Goal: Book appointment/travel/reservation

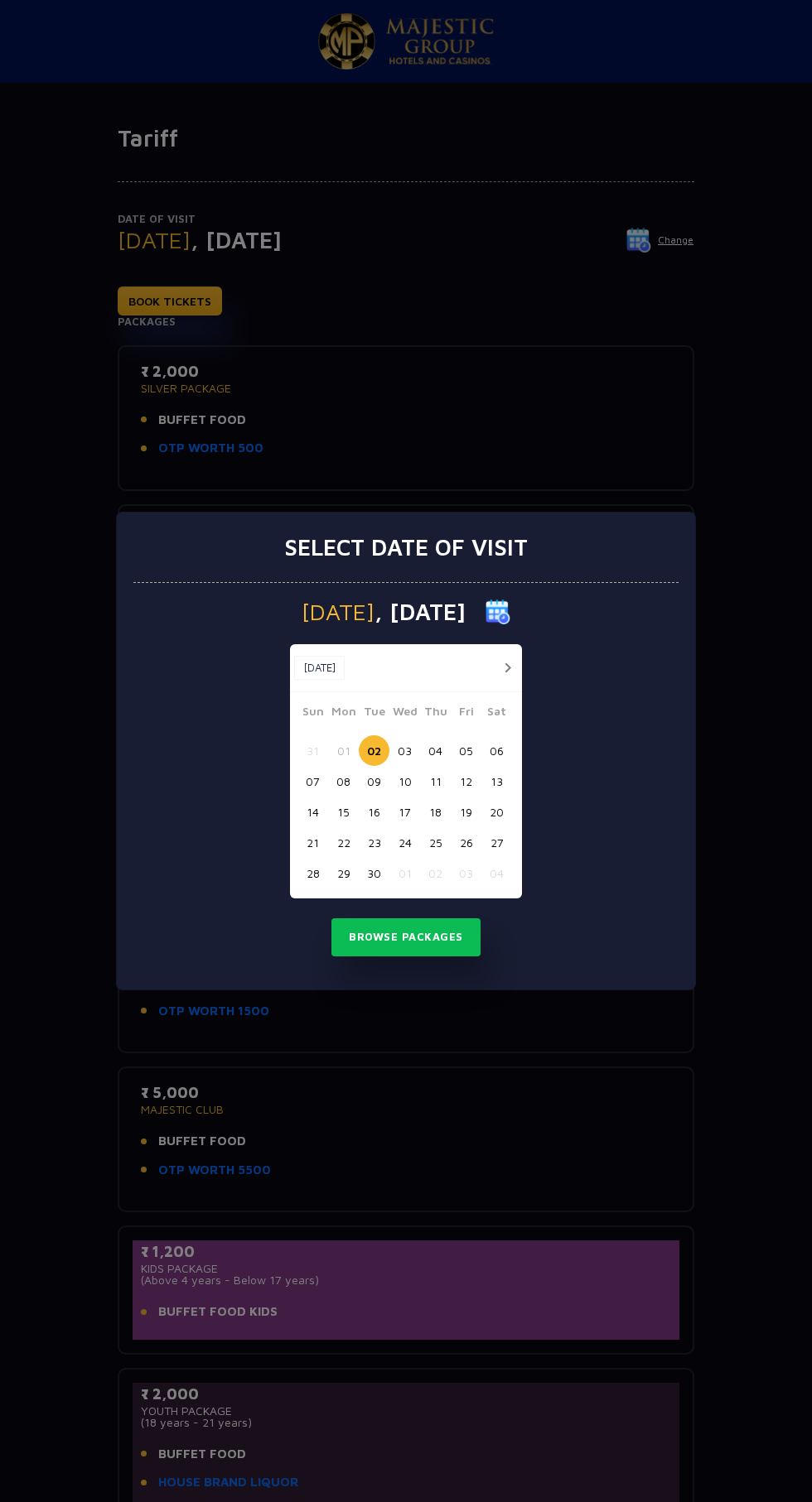
click at [502, 805] on button "20" at bounding box center [496, 811] width 31 height 31
click at [363, 938] on button "Browse Packages" at bounding box center [406, 937] width 149 height 38
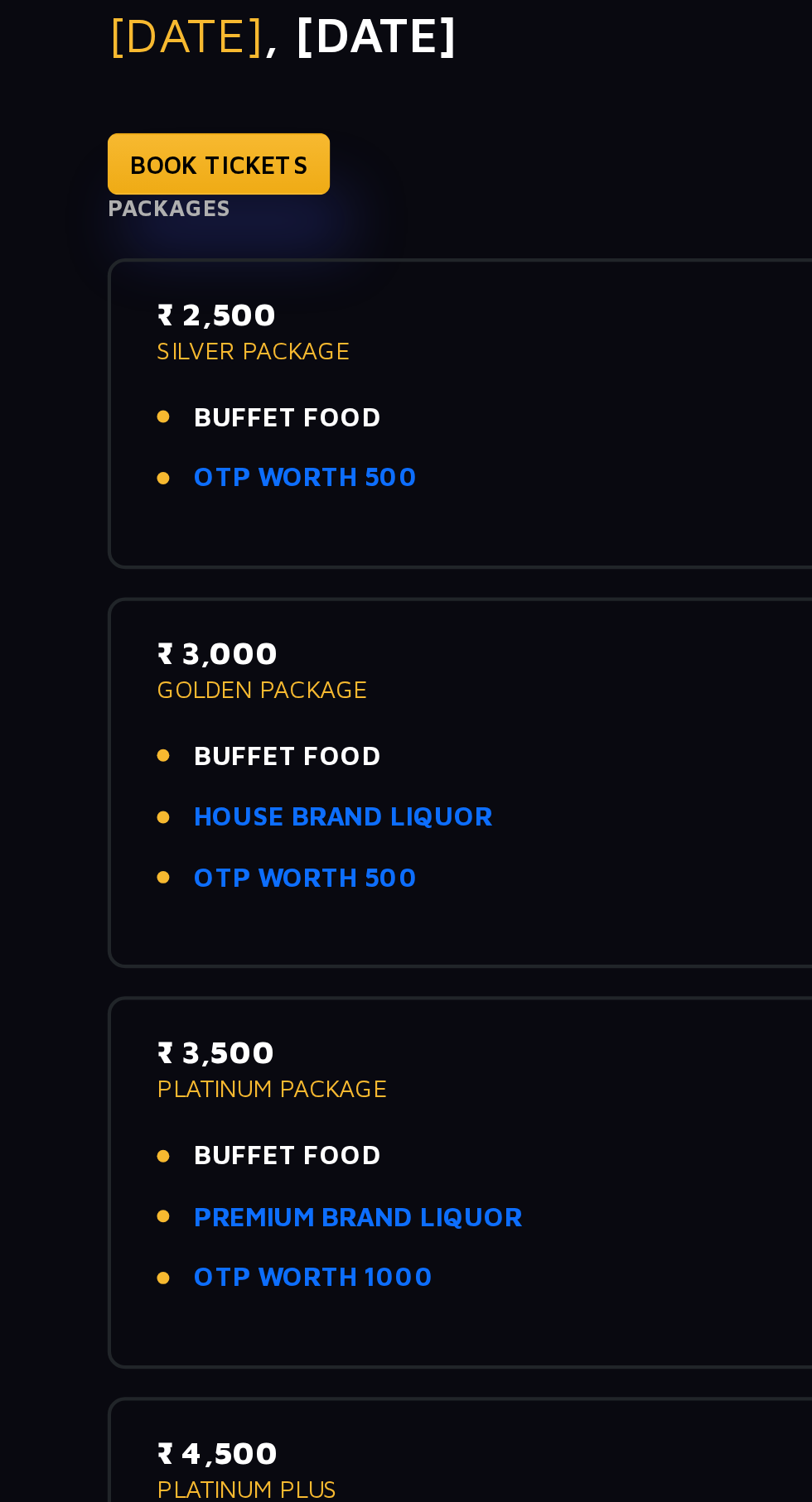
click at [183, 393] on p "SILVER PACKAGE" at bounding box center [405, 388] width 530 height 11
click at [183, 453] on link "OTP WORTH 500" at bounding box center [210, 448] width 105 height 19
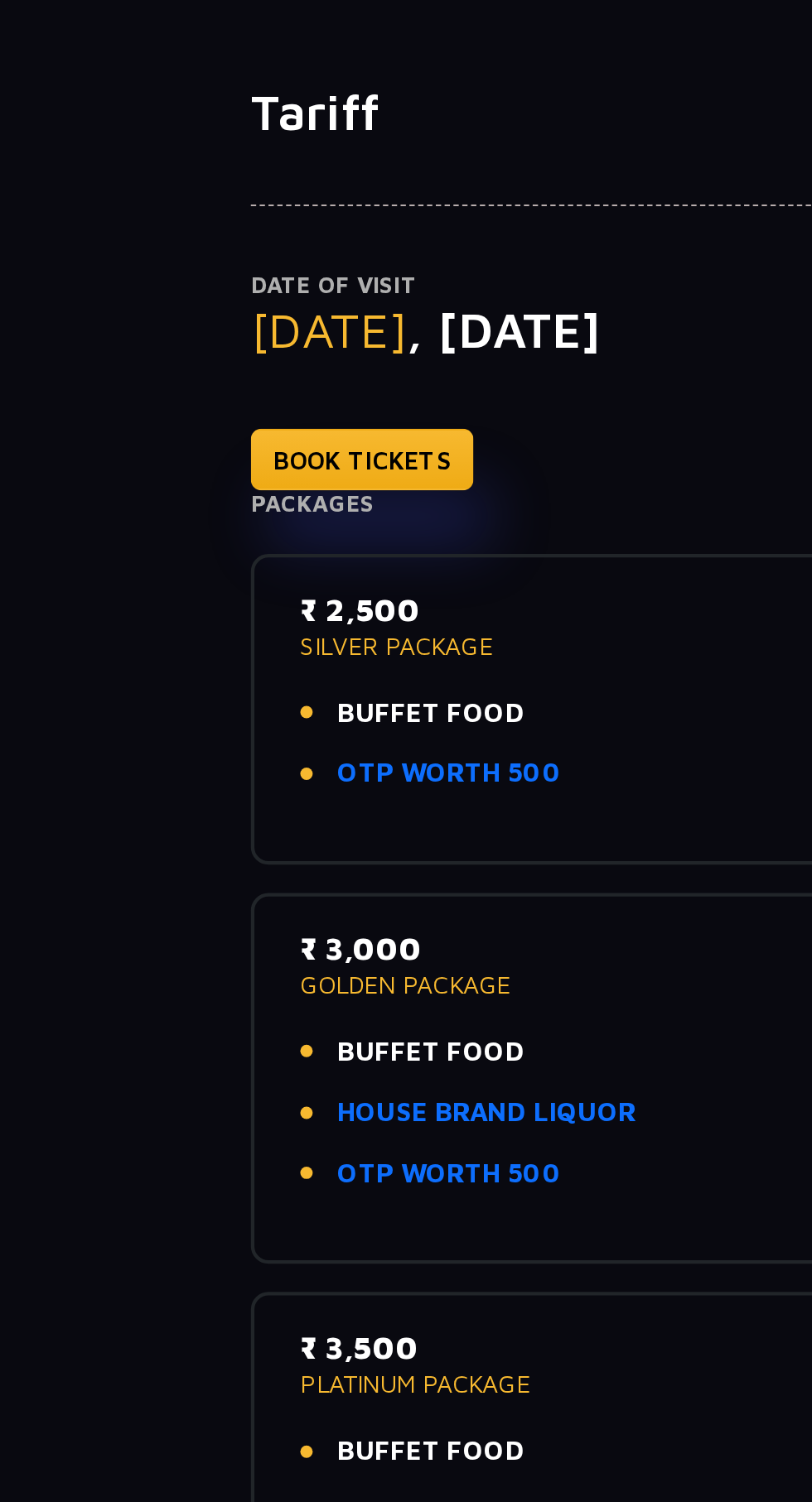
scroll to position [70, 0]
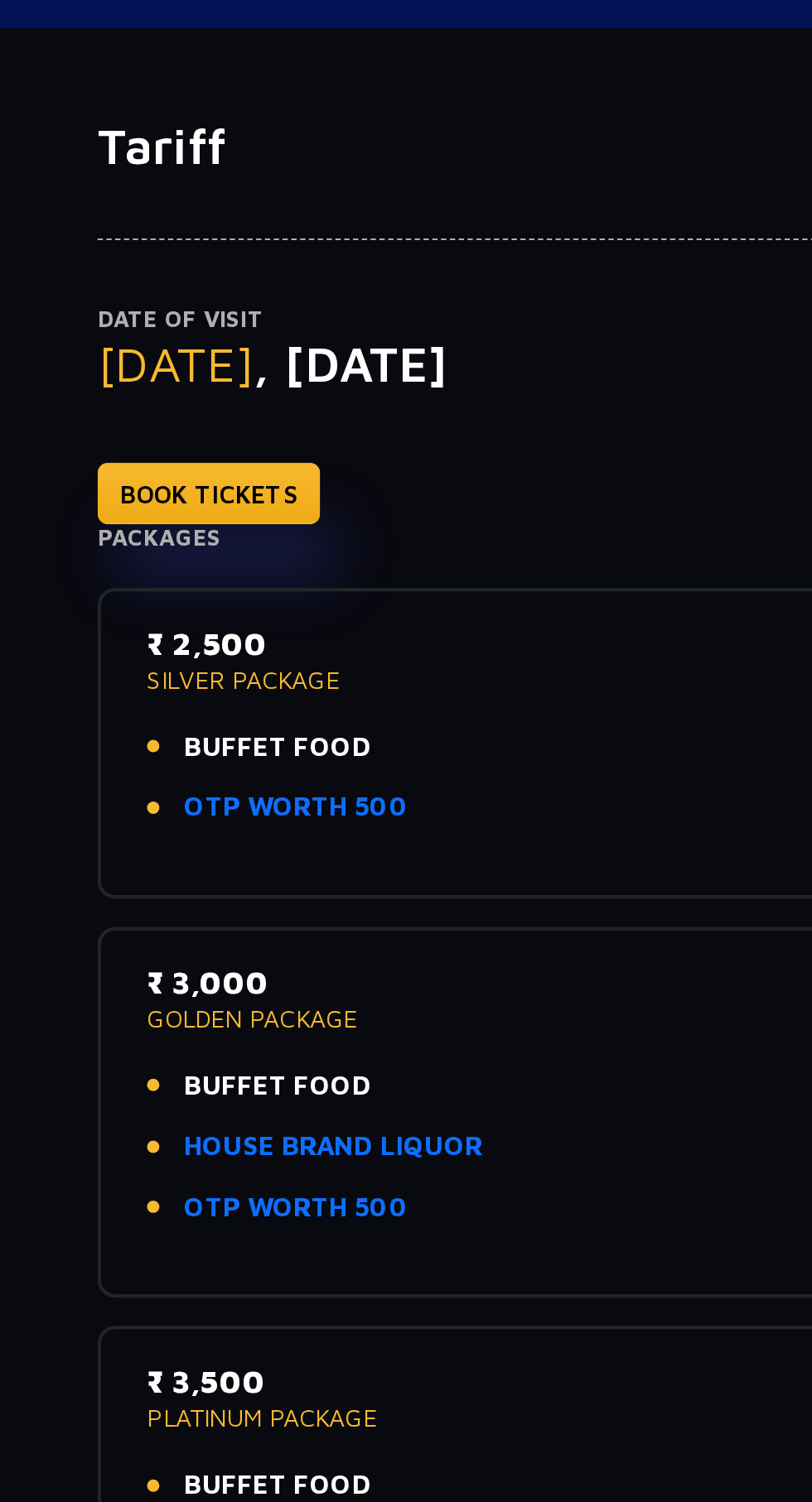
click at [342, 372] on li "OTP WORTH 500" at bounding box center [405, 379] width 530 height 19
click at [186, 342] on span "BUFFET FOOD" at bounding box center [202, 350] width 88 height 19
click at [189, 304] on p "₹ 2,500" at bounding box center [405, 302] width 530 height 22
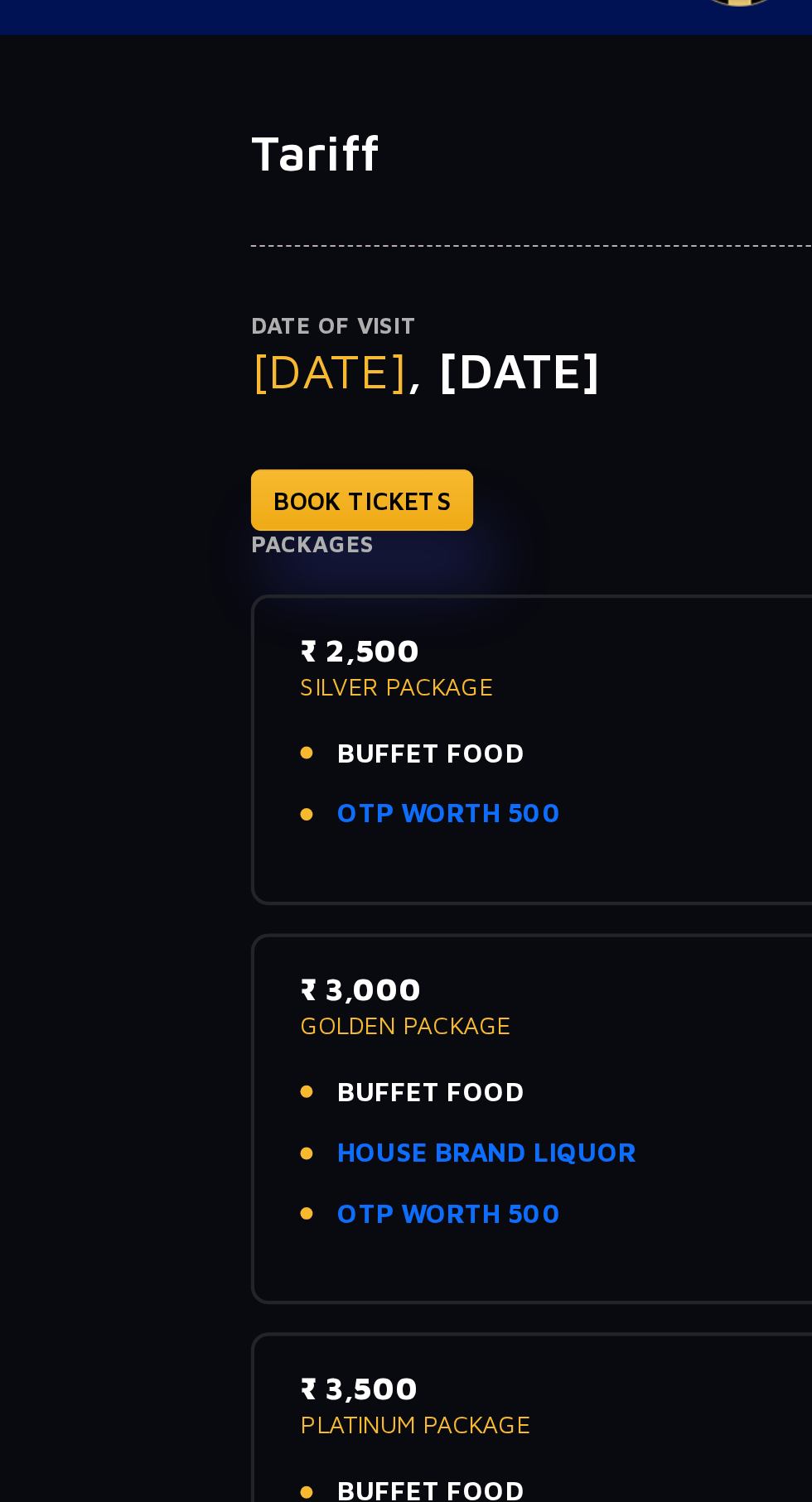
scroll to position [52, 0]
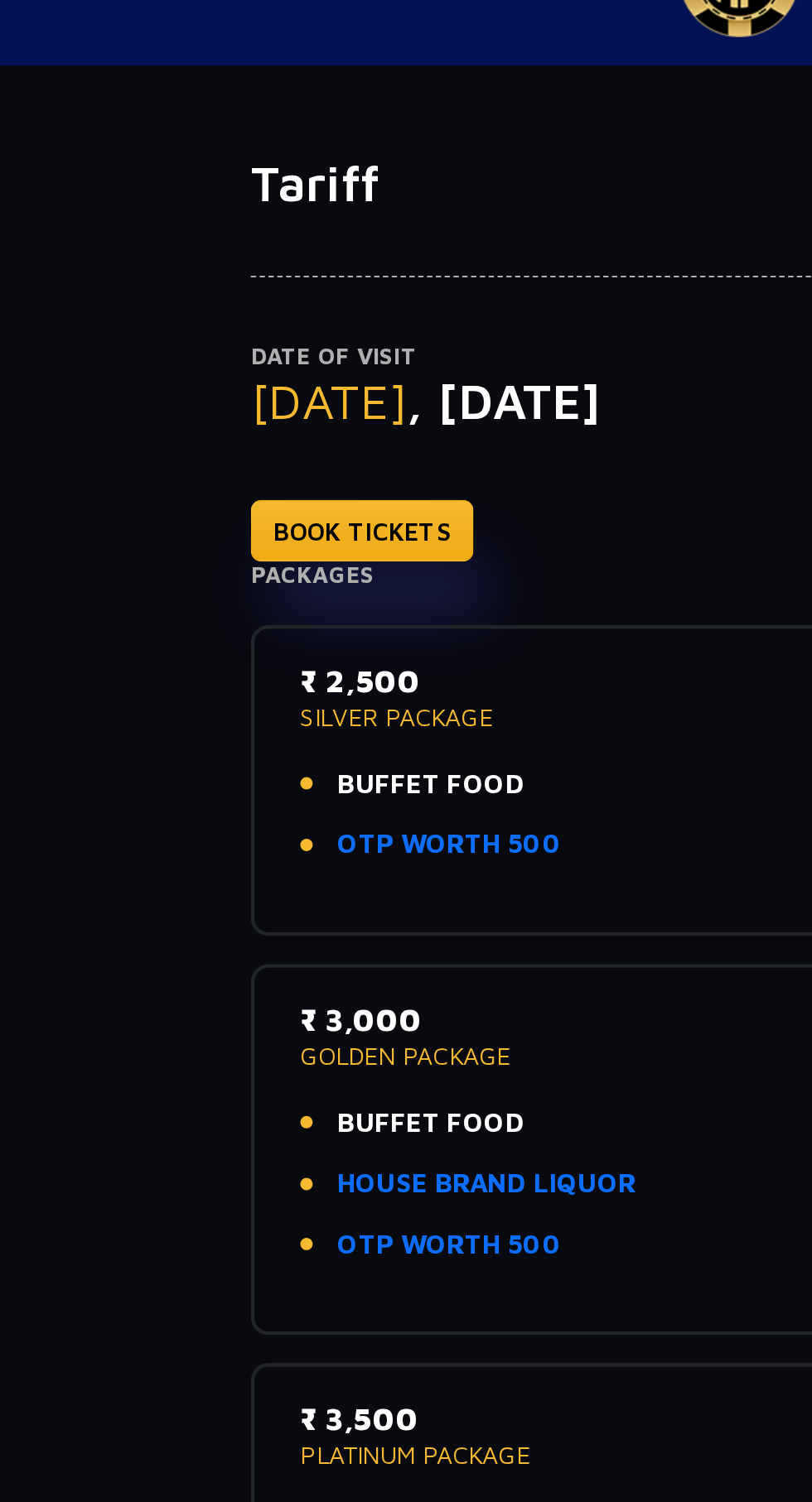
click at [225, 372] on span "BUFFET FOOD" at bounding box center [202, 368] width 88 height 19
click at [174, 325] on p "₹ 2,500" at bounding box center [405, 319] width 530 height 22
click at [183, 389] on link "OTP WORTH 500" at bounding box center [210, 396] width 105 height 19
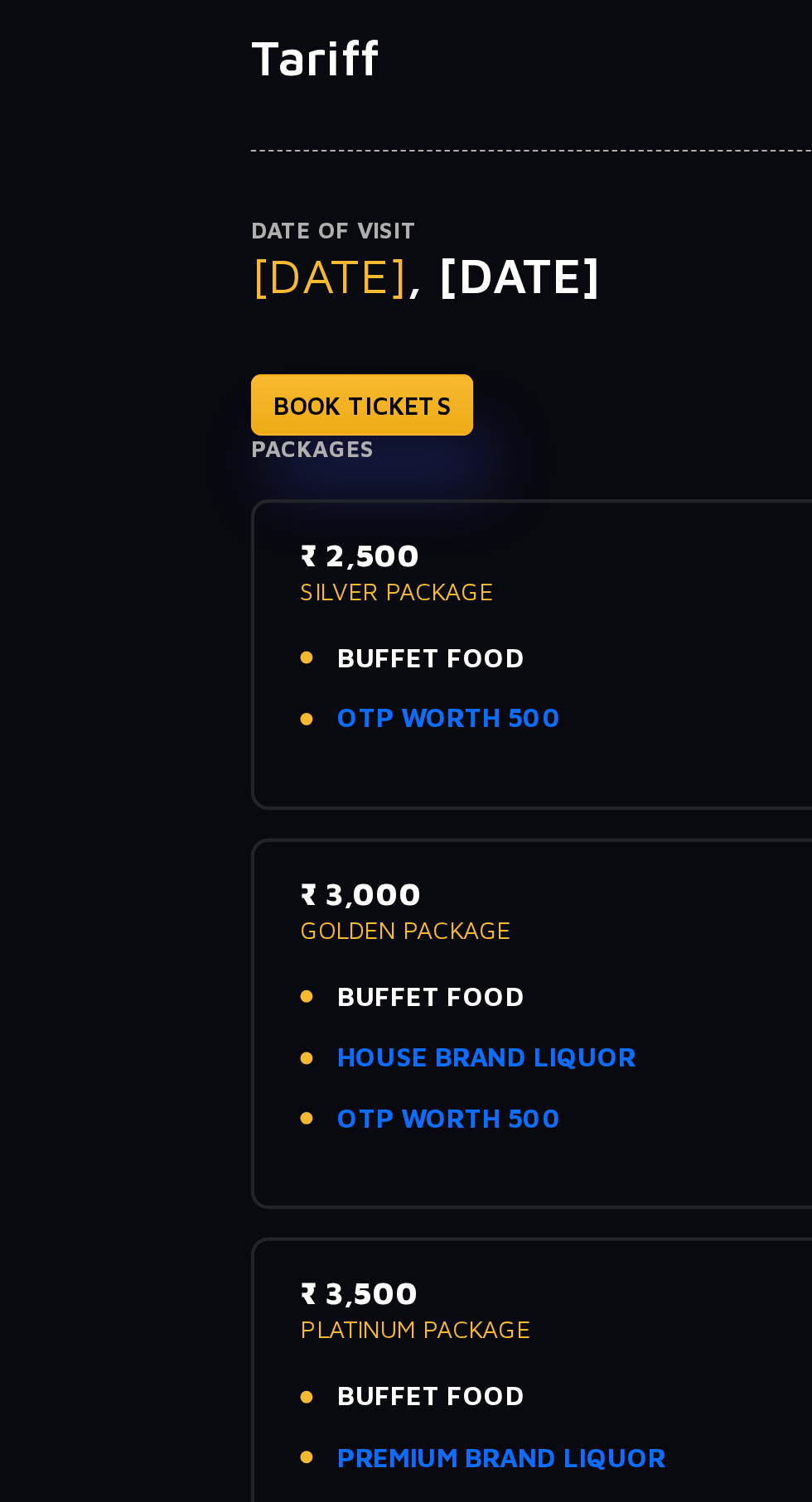
click at [187, 396] on link "OTP WORTH 500" at bounding box center [210, 396] width 105 height 19
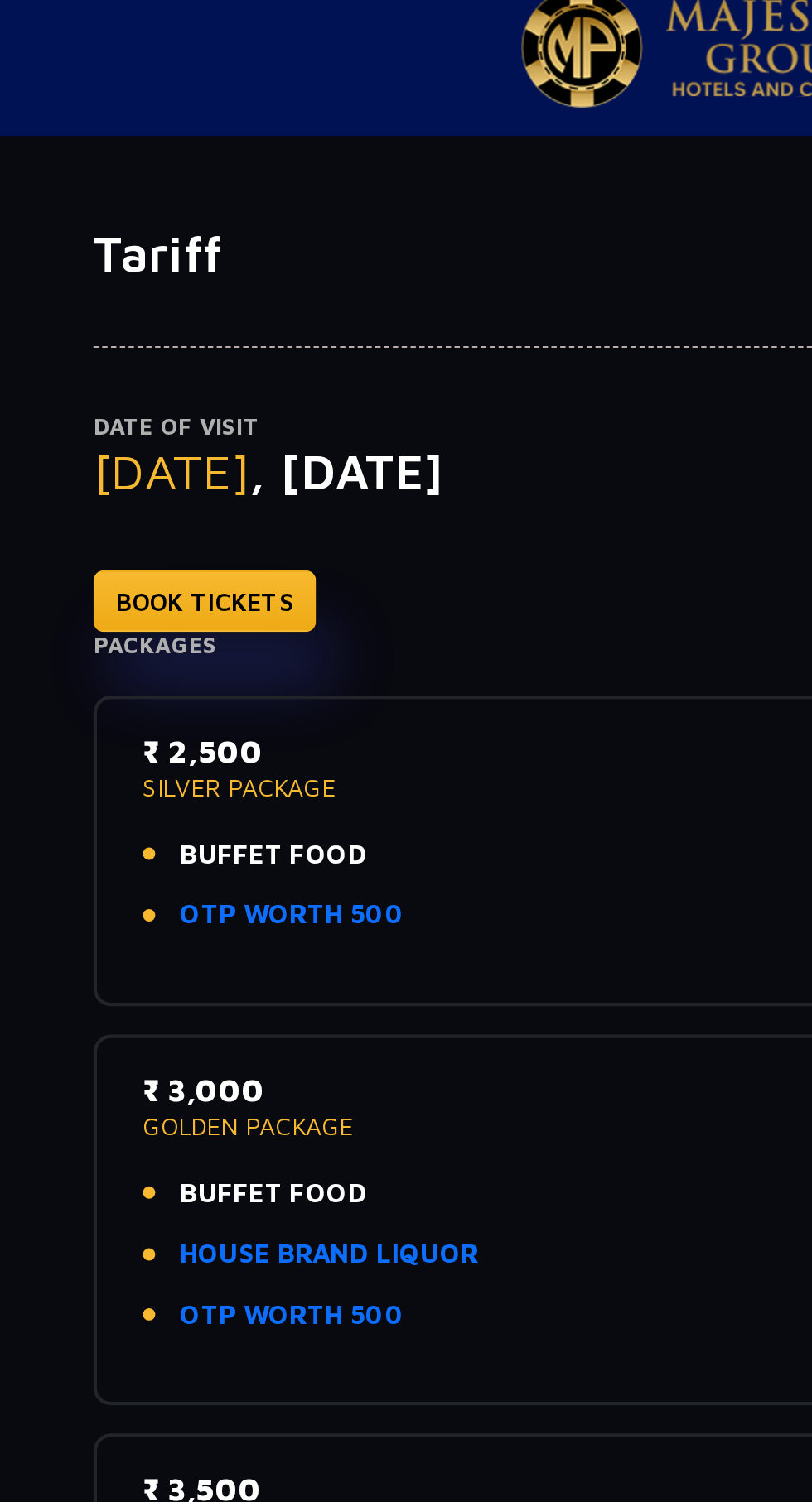
scroll to position [0, 0]
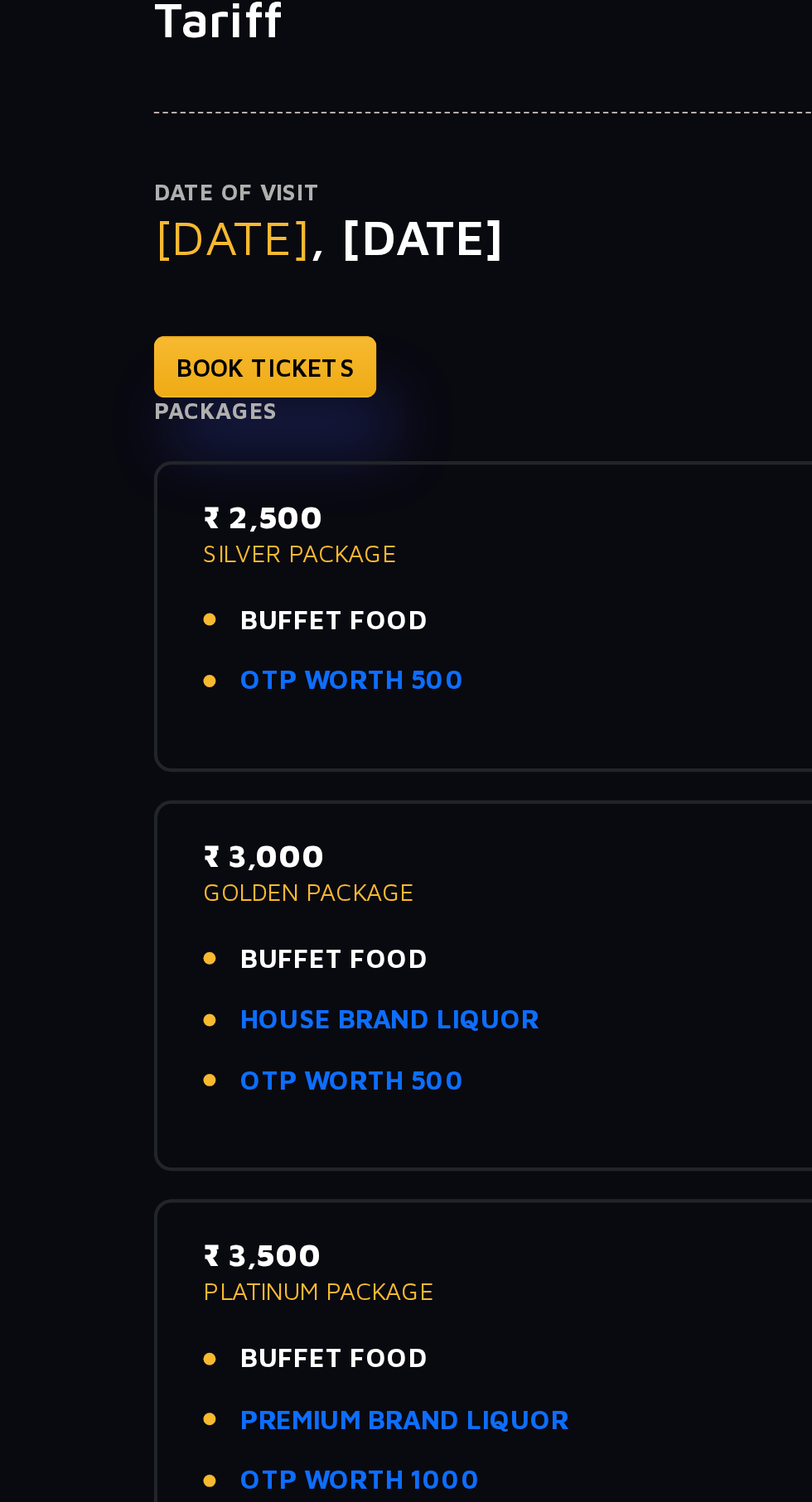
click at [177, 386] on p "SILVER PACKAGE" at bounding box center [405, 388] width 530 height 11
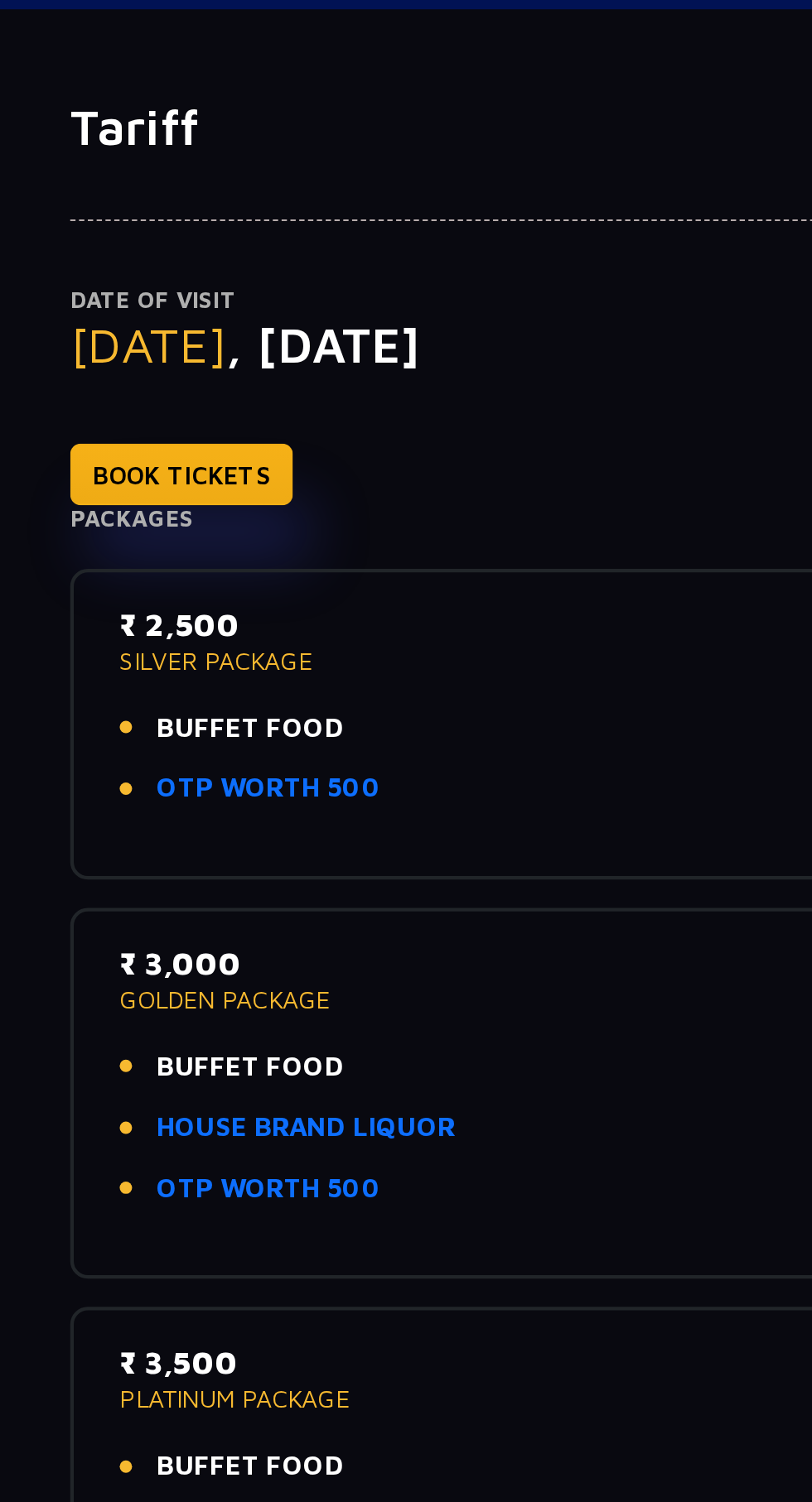
click at [184, 306] on link "BOOK TICKETS" at bounding box center [169, 301] width 104 height 29
click at [163, 386] on p "SILVER PACKAGE" at bounding box center [405, 388] width 530 height 11
click at [192, 386] on p "SILVER PACKAGE" at bounding box center [405, 388] width 530 height 11
click at [206, 423] on span "BUFFET FOOD" at bounding box center [202, 420] width 88 height 19
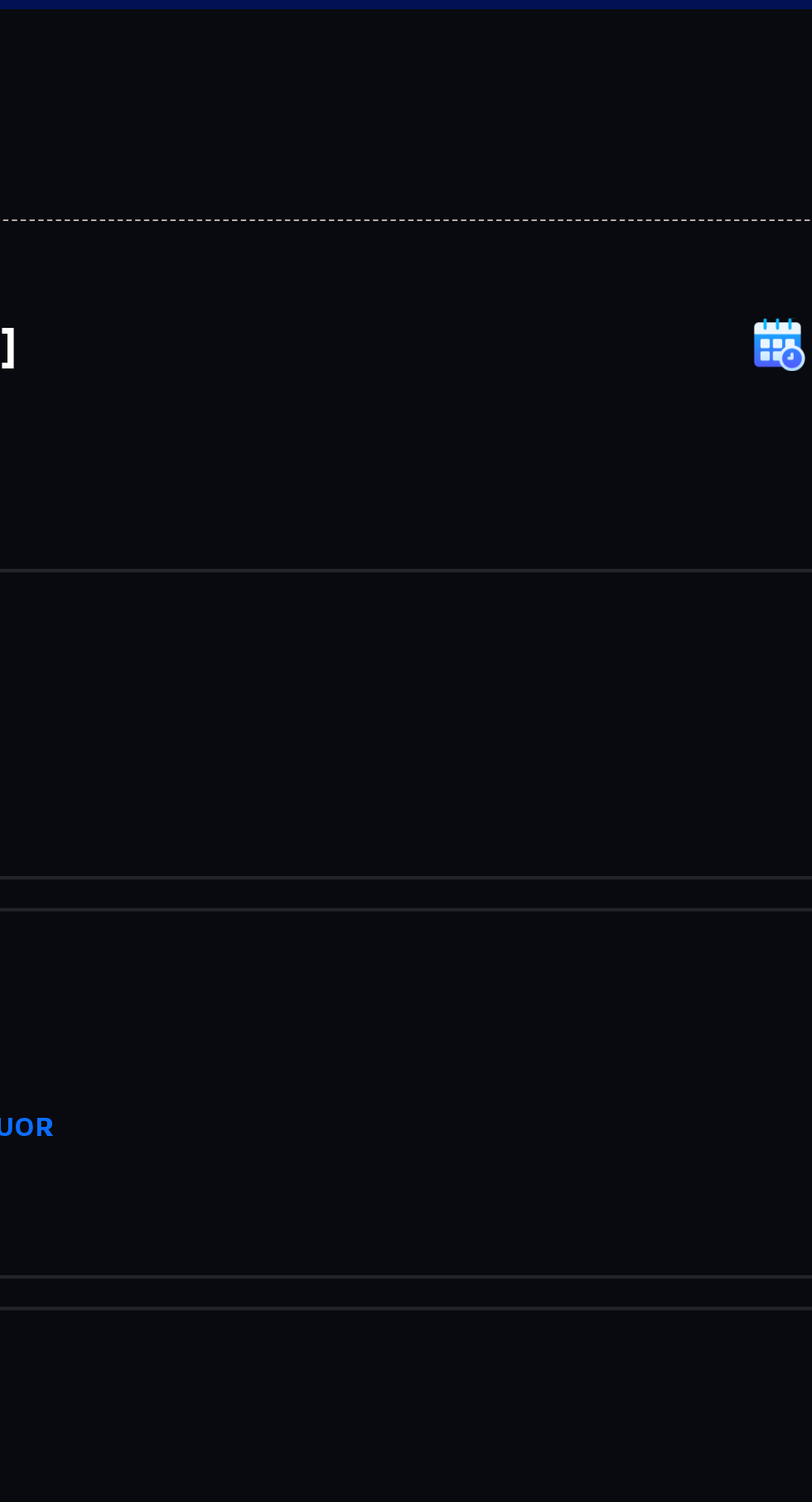
click at [547, 414] on li "BUFFET FOOD" at bounding box center [405, 420] width 530 height 19
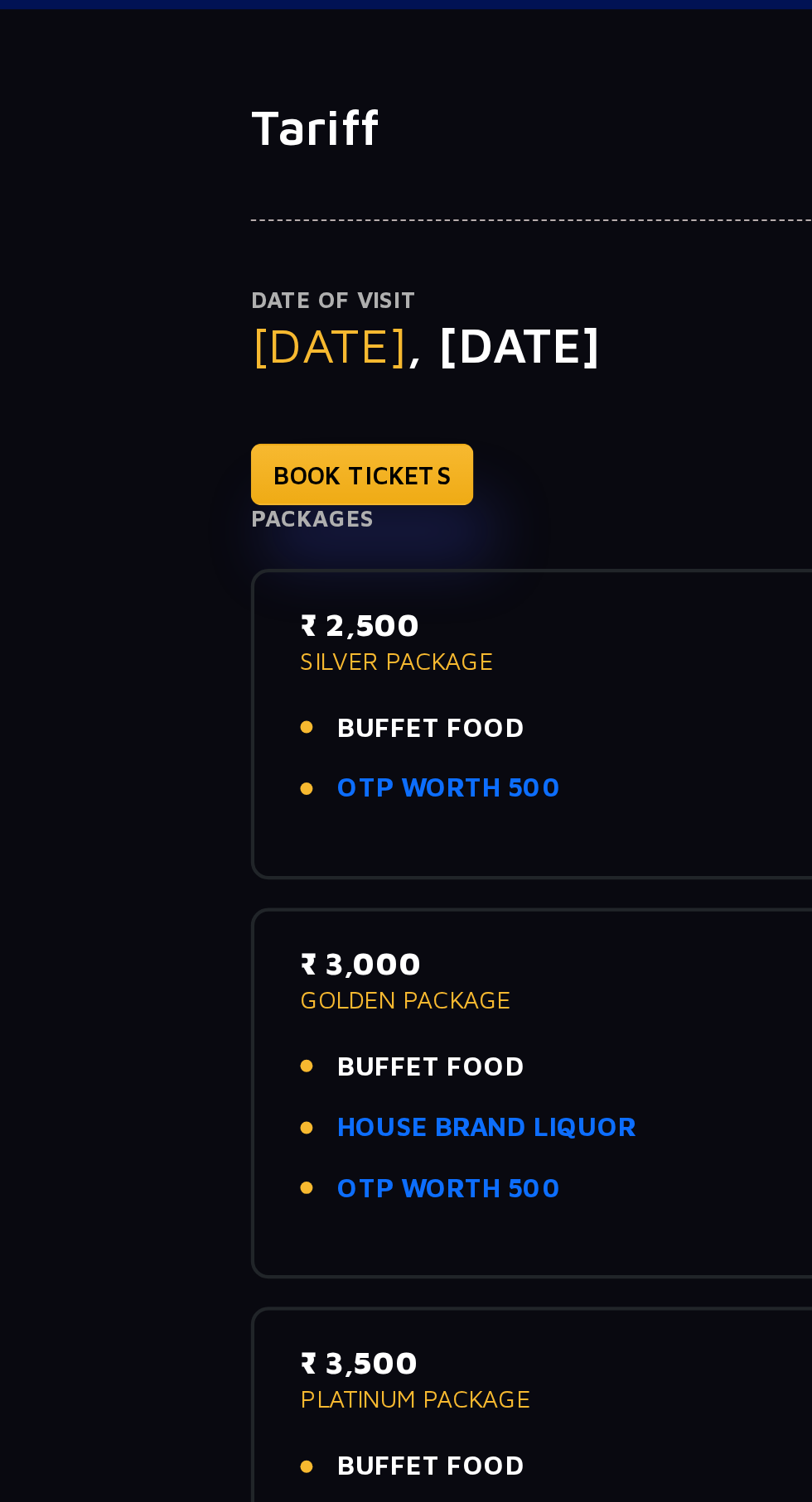
click at [217, 446] on link "OTP WORTH 500" at bounding box center [210, 448] width 105 height 19
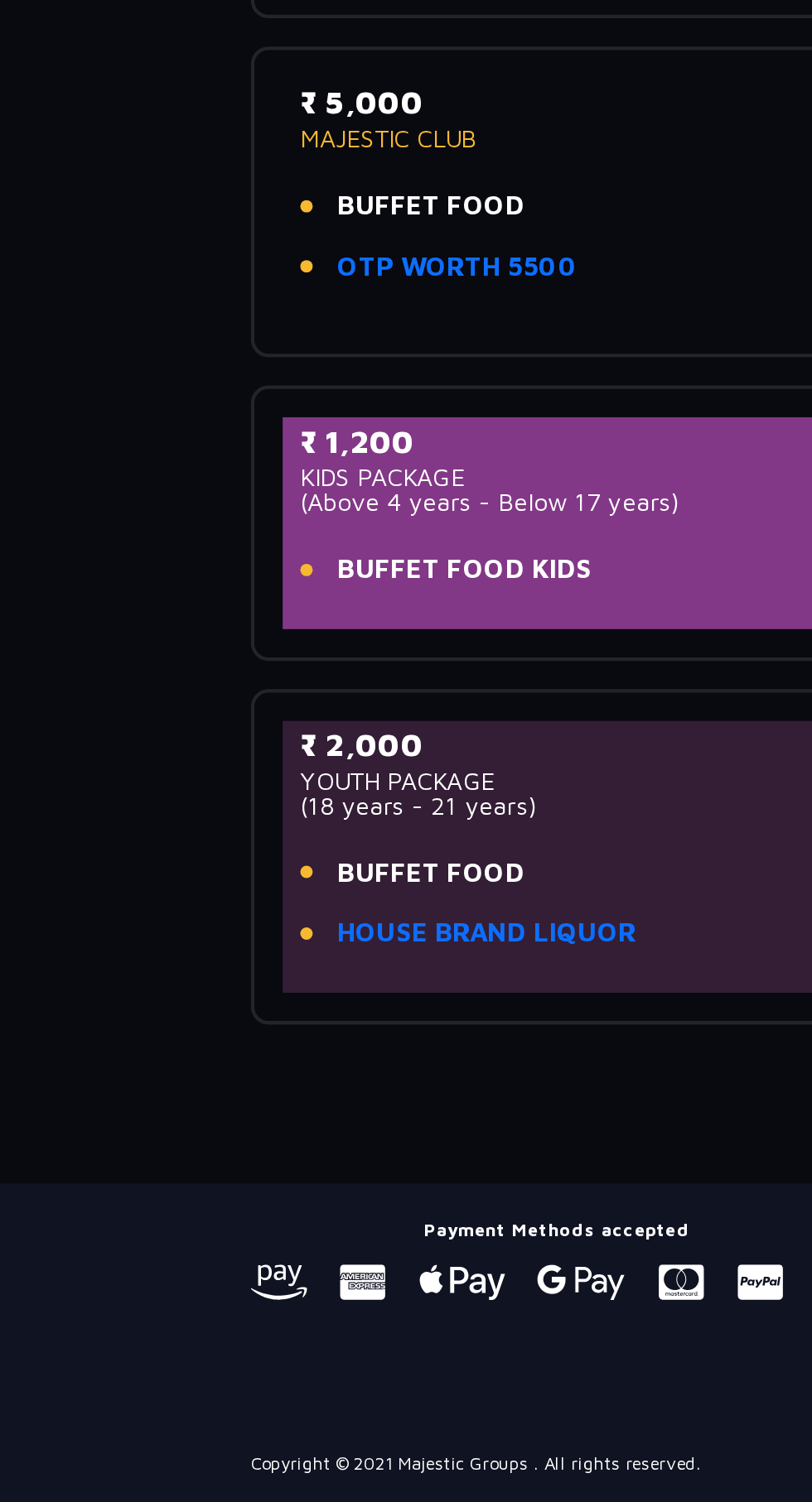
scroll to position [308, 0]
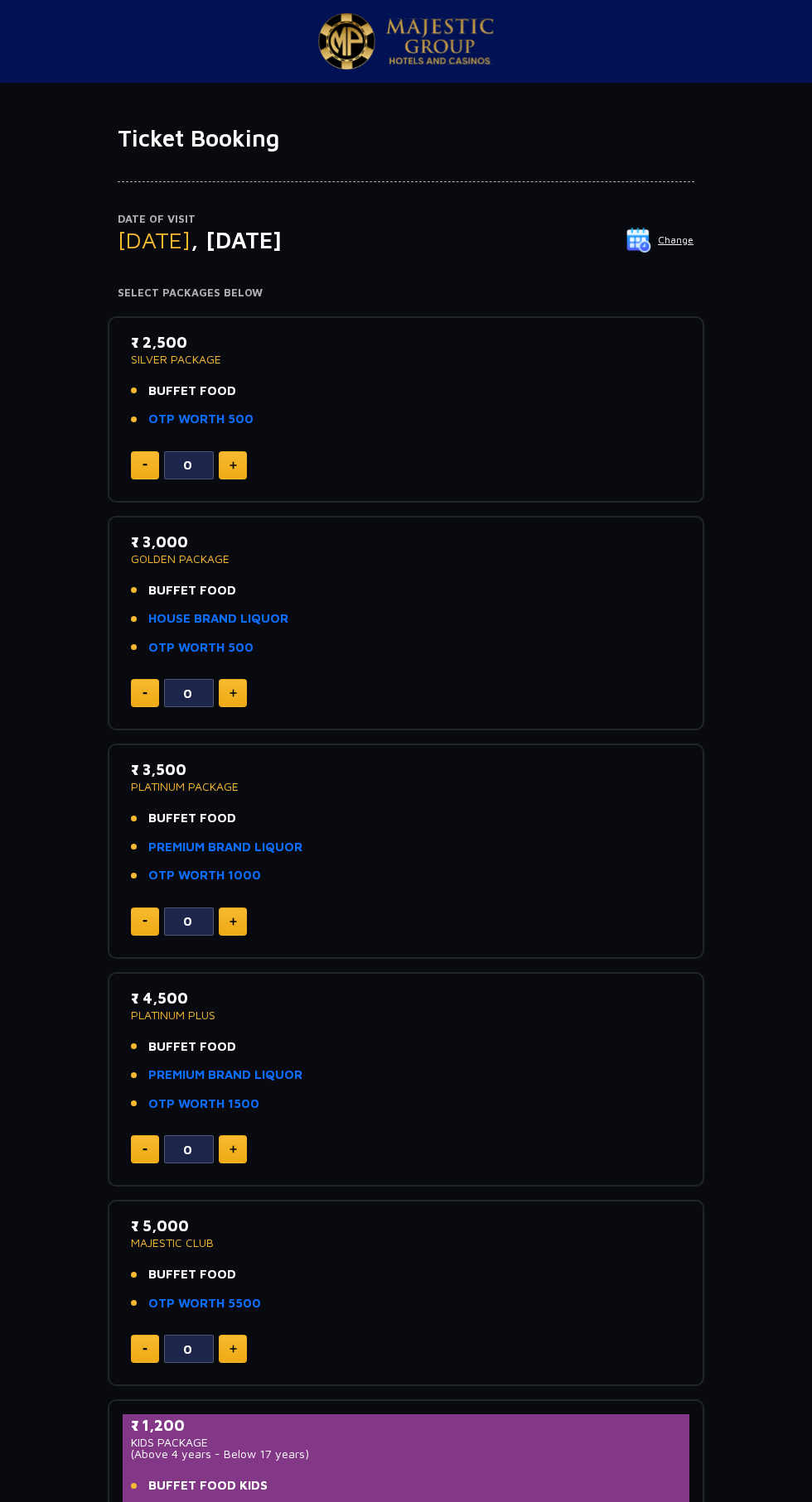
click at [194, 386] on span "BUFFET FOOD" at bounding box center [192, 391] width 88 height 19
